Goal: Information Seeking & Learning: Obtain resource

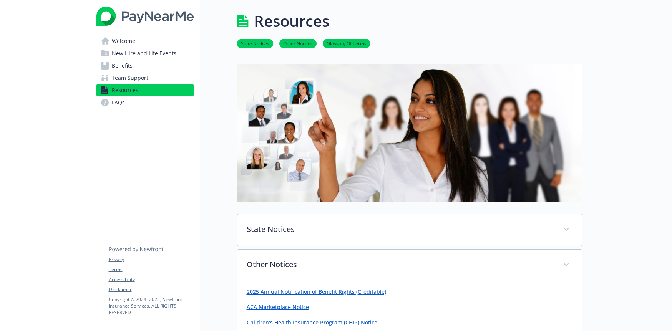
scroll to position [250, 0]
